Goal: Find specific page/section: Locate a particular part of the current website

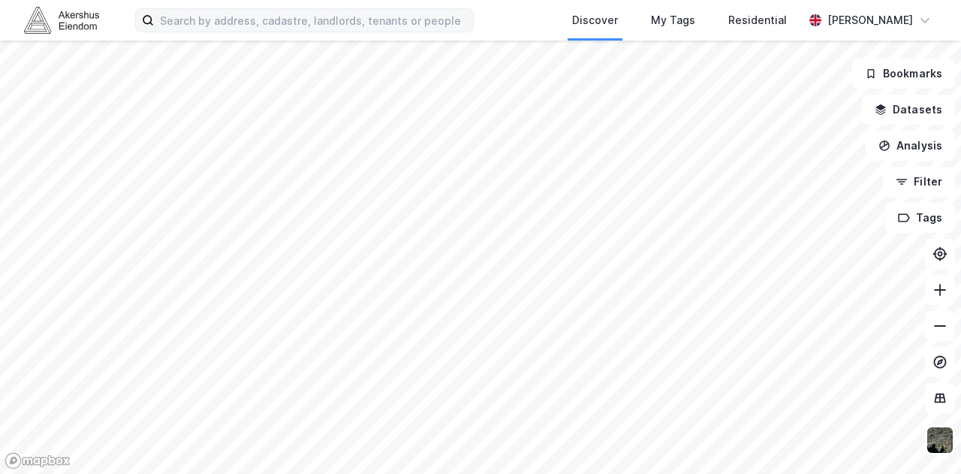
click at [402, 8] on label at bounding box center [304, 20] width 339 height 24
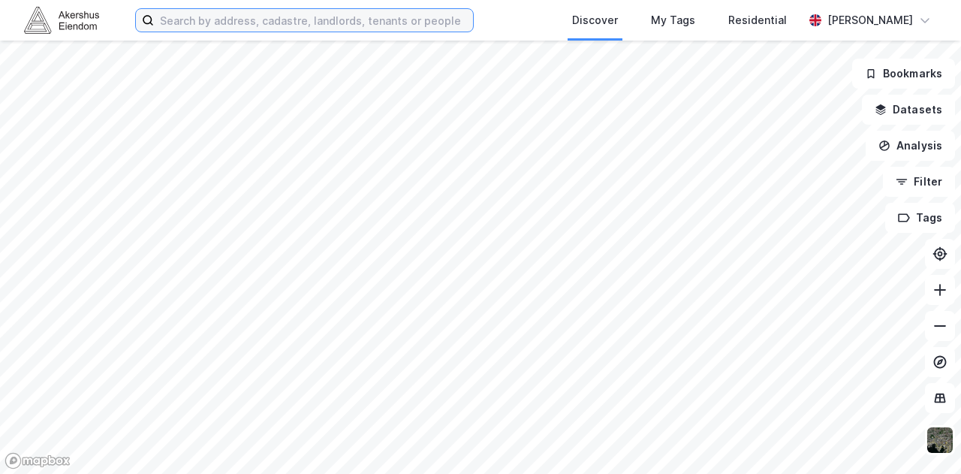
click at [402, 9] on input at bounding box center [313, 20] width 319 height 23
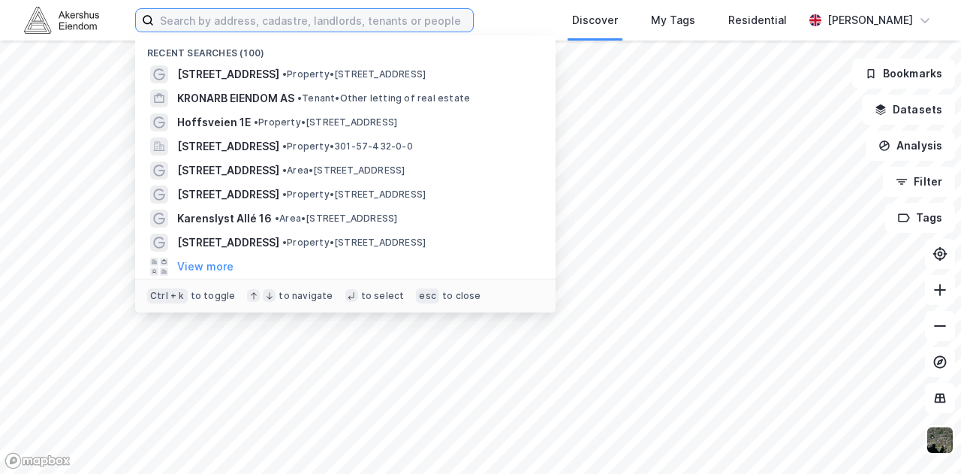
click at [388, 19] on input at bounding box center [313, 20] width 319 height 23
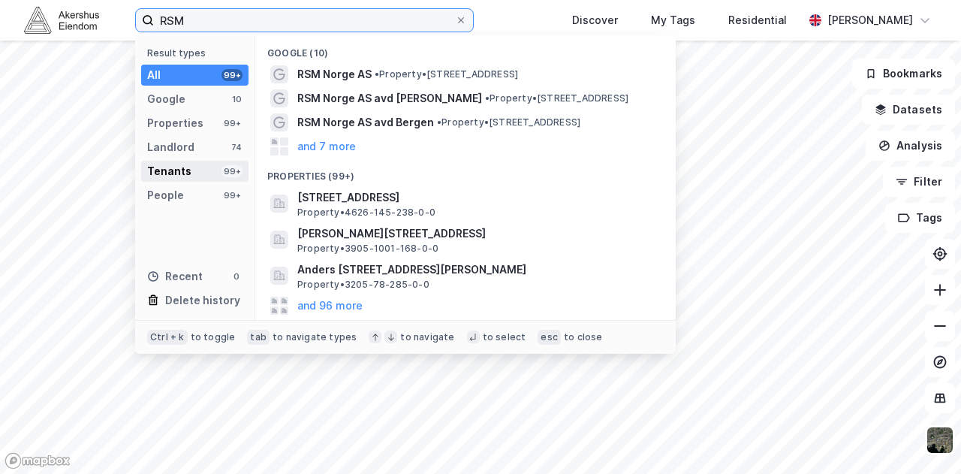
type input "RSM"
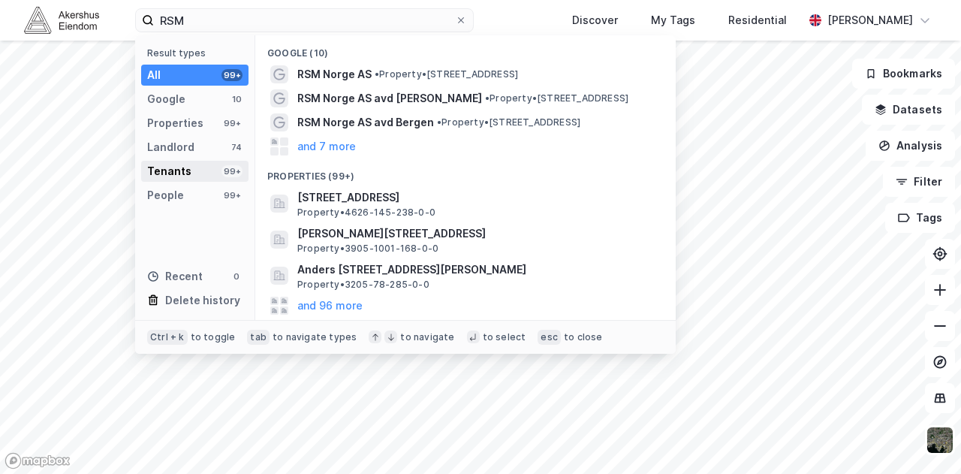
click at [203, 170] on div "Tenants 99+" at bounding box center [194, 171] width 107 height 21
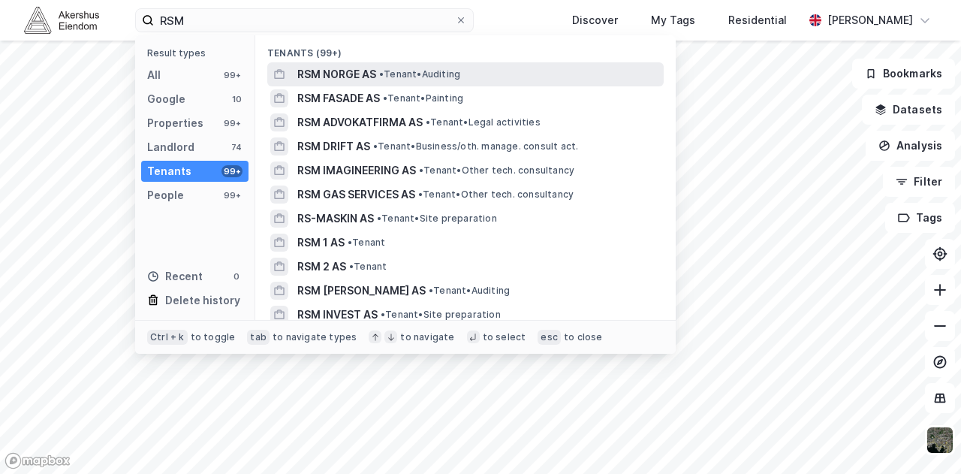
click at [355, 79] on span "RSM NORGE AS" at bounding box center [336, 74] width 79 height 18
